Goal: Register for event/course

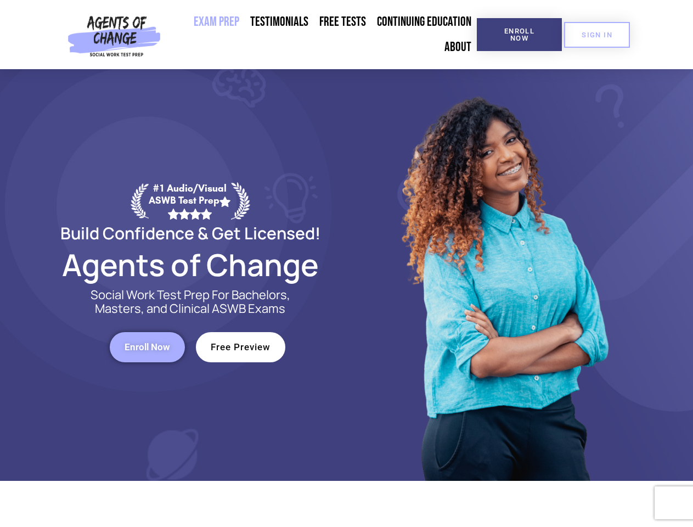
click at [347, 263] on div at bounding box center [503, 274] width 313 height 411
click at [519, 35] on span "Enroll Now" at bounding box center [519, 34] width 50 height 14
click at [597, 35] on span "SIGN IN" at bounding box center [596, 34] width 31 height 7
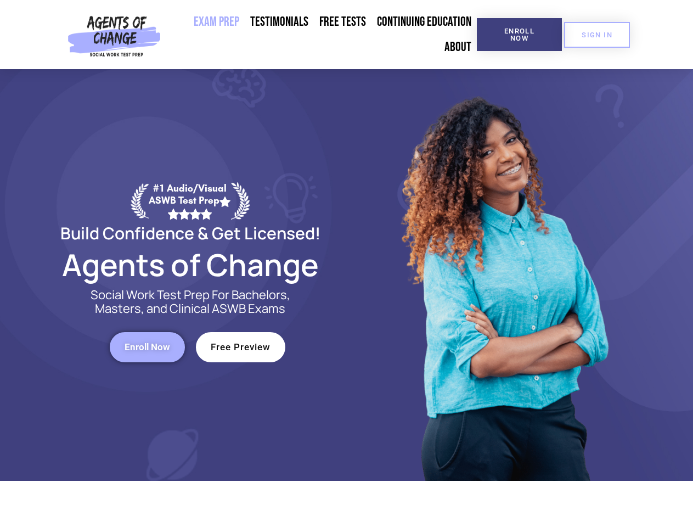
click at [147, 347] on span "Enroll Now" at bounding box center [147, 346] width 46 height 9
click at [240, 347] on span "Free Preview" at bounding box center [241, 346] width 60 height 9
